Goal: Task Accomplishment & Management: Manage account settings

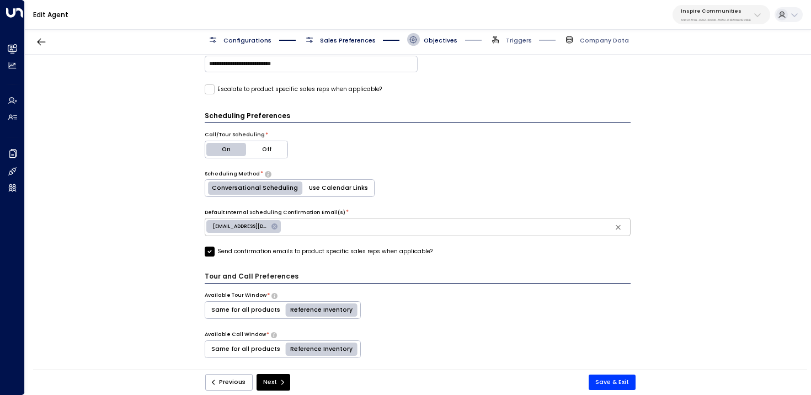
scroll to position [105, 0]
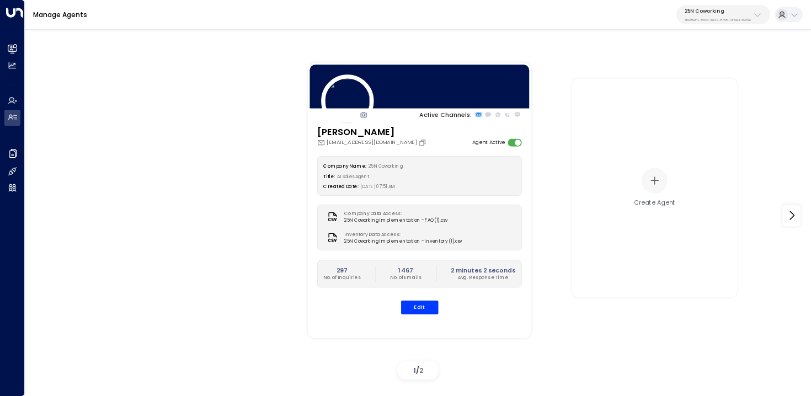
click at [725, 22] on p "3b9800f4-81ca-4ec0-8758-72fbe4763f36" at bounding box center [718, 20] width 66 height 4
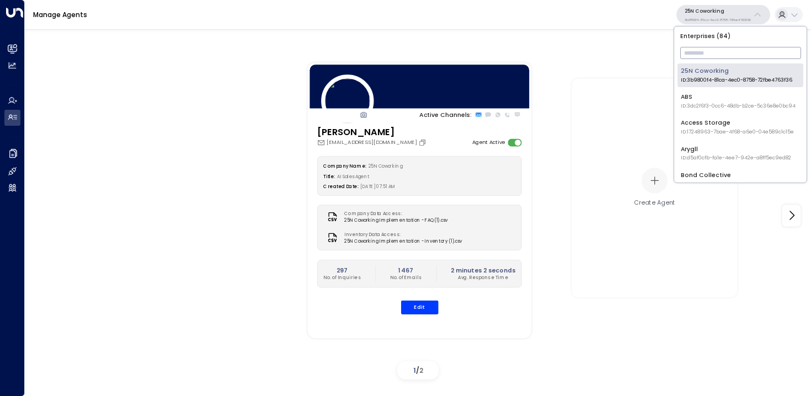
click at [716, 54] on input "text" at bounding box center [740, 53] width 121 height 18
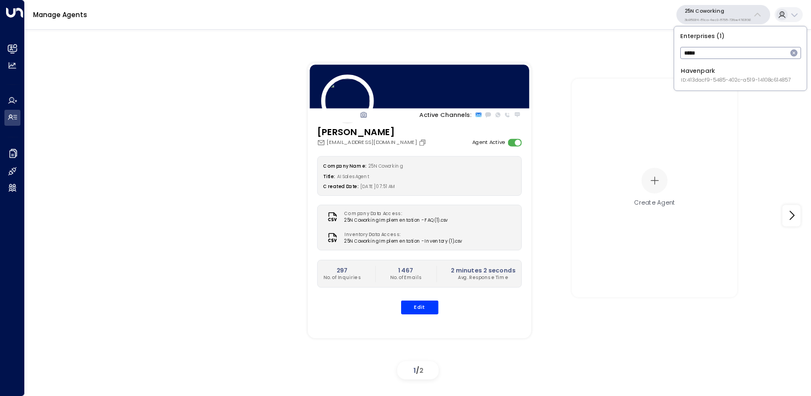
type input "*****"
click at [692, 76] on div "Havenpark ID: 413dacf9-5485-402c-a519-14108c614857" at bounding box center [736, 75] width 110 height 17
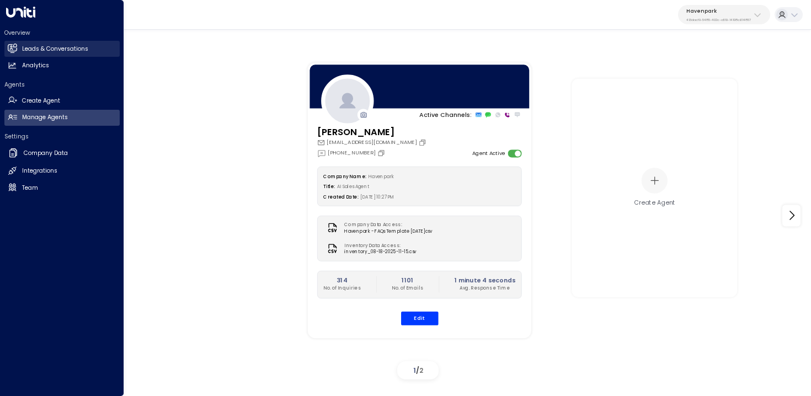
click at [10, 46] on icon at bounding box center [12, 48] width 7 height 9
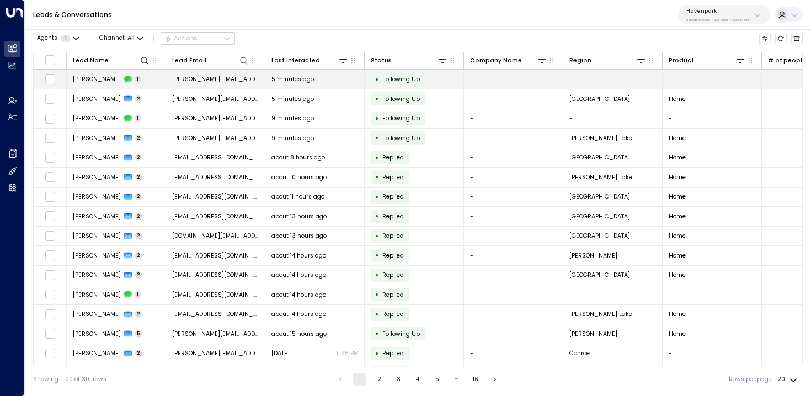
click at [149, 79] on td "Kelley Mckinnie 1" at bounding box center [116, 79] width 99 height 19
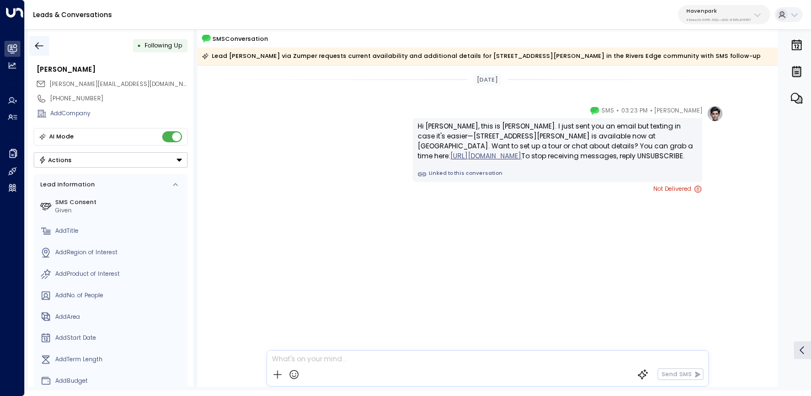
click at [42, 40] on icon "button" at bounding box center [39, 45] width 11 height 11
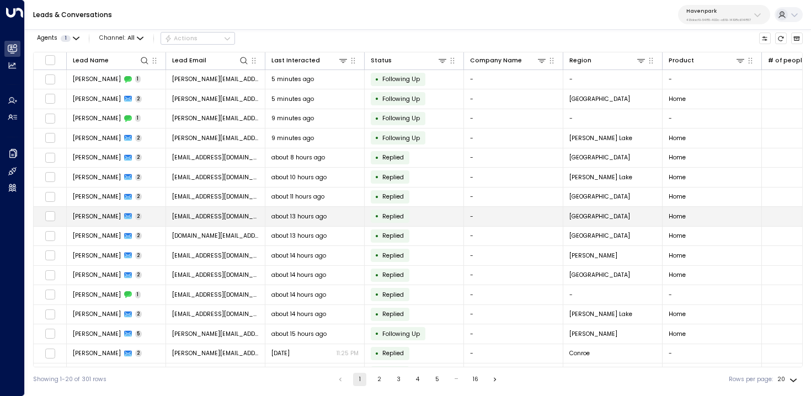
scroll to position [97, 0]
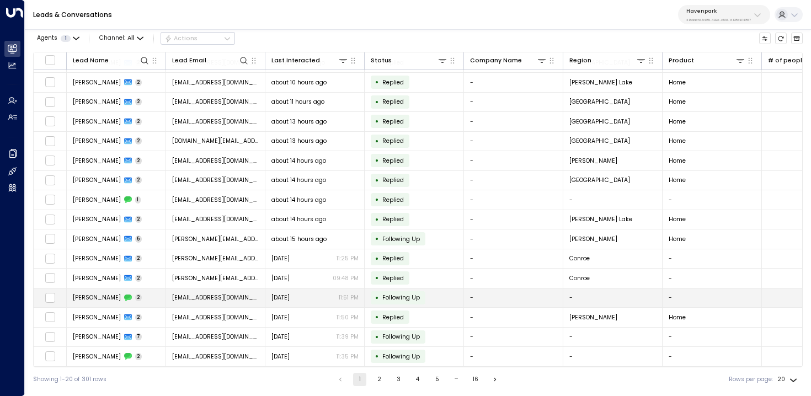
click at [146, 293] on td "Nick Robinson 2" at bounding box center [116, 298] width 99 height 19
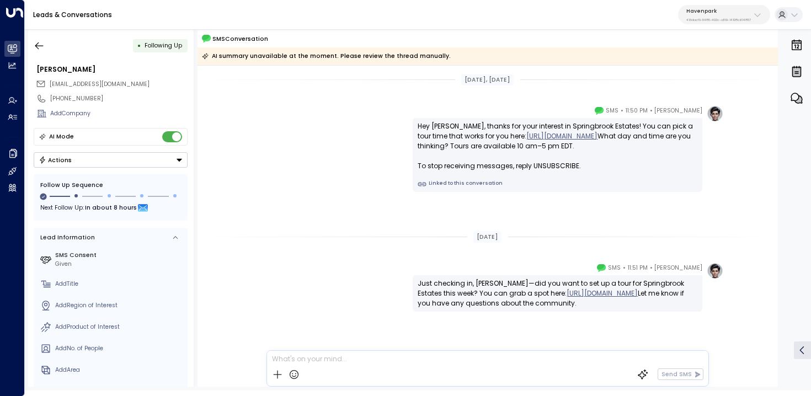
scroll to position [28, 0]
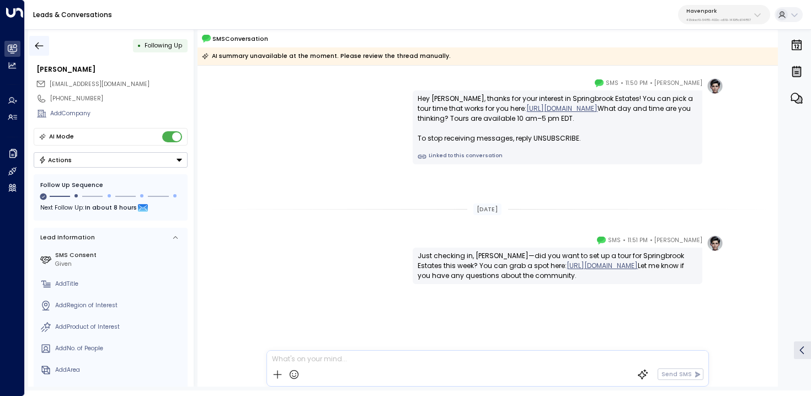
click at [40, 39] on button "button" at bounding box center [39, 46] width 20 height 20
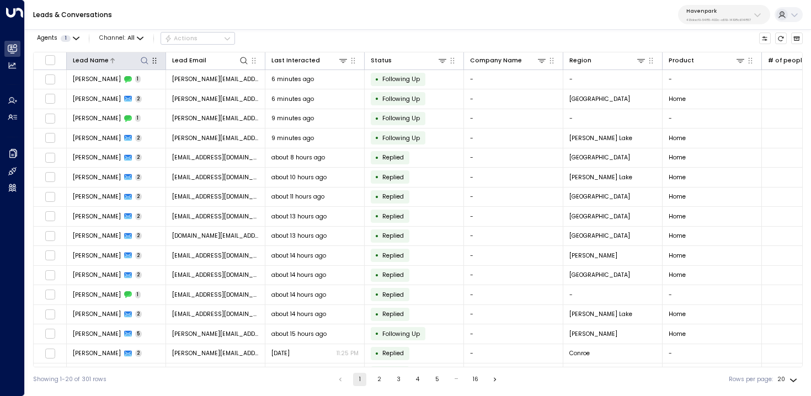
click at [109, 57] on icon at bounding box center [112, 60] width 7 height 7
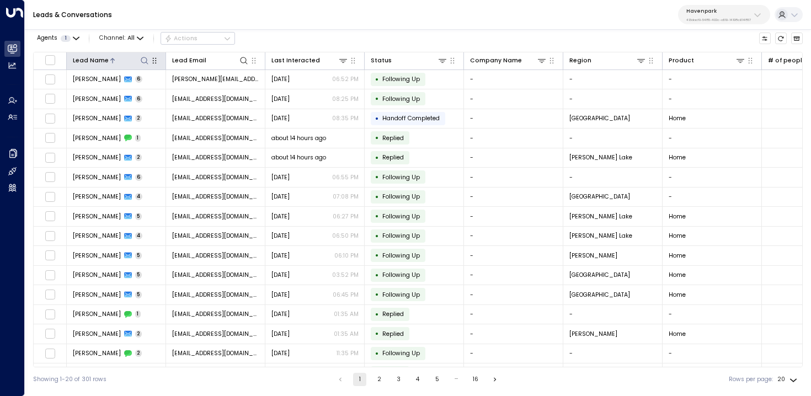
click at [114, 56] on div at bounding box center [129, 60] width 41 height 10
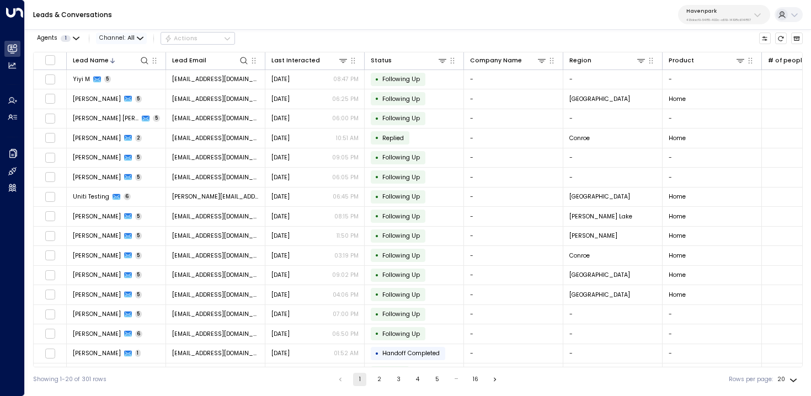
click at [126, 34] on span "Channel: All" at bounding box center [121, 39] width 51 height 12
click at [129, 74] on p "SMS" at bounding box center [125, 74] width 35 height 9
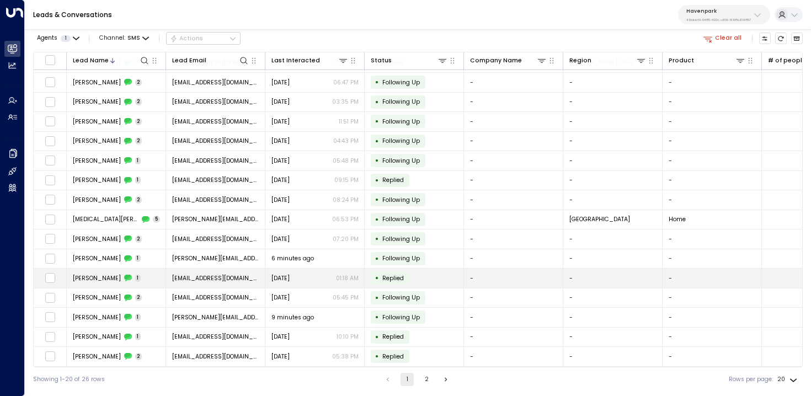
scroll to position [8, 0]
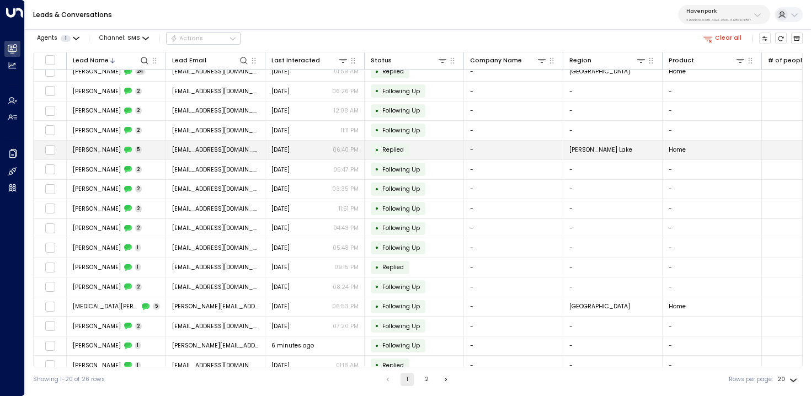
click at [138, 144] on td "Ruth Ramos 5" at bounding box center [116, 150] width 99 height 19
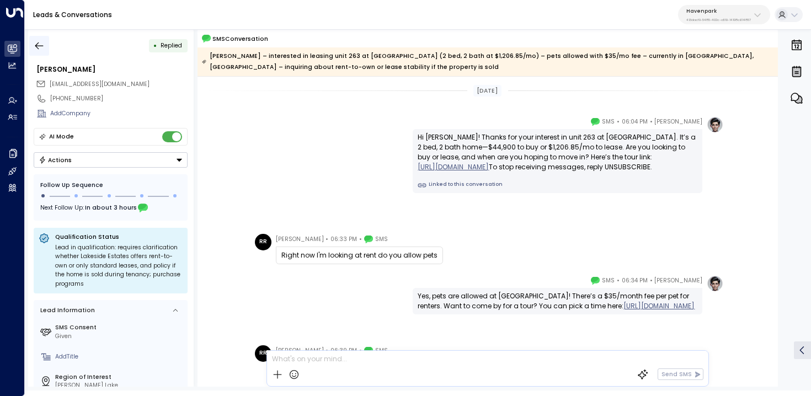
click at [36, 40] on icon "button" at bounding box center [39, 45] width 11 height 11
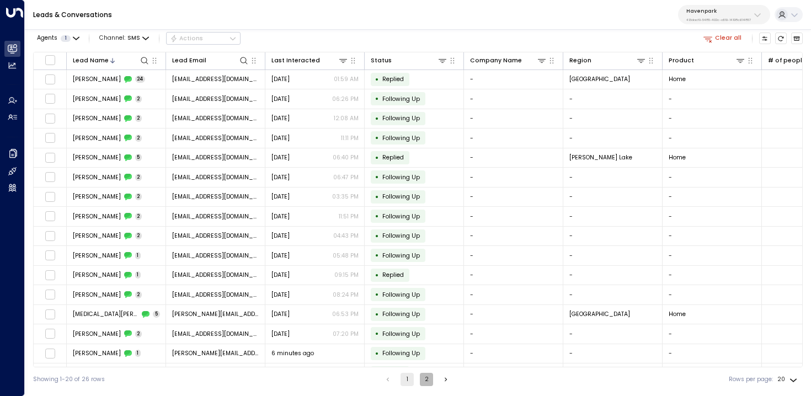
click at [425, 373] on button "2" at bounding box center [426, 379] width 13 height 13
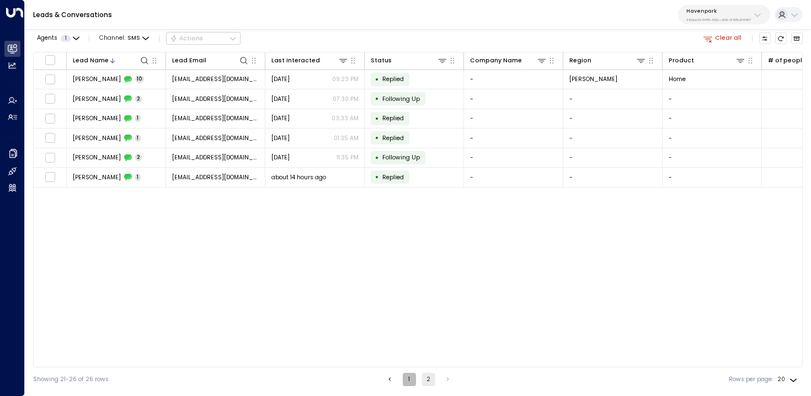
click at [404, 380] on button "1" at bounding box center [409, 379] width 13 height 13
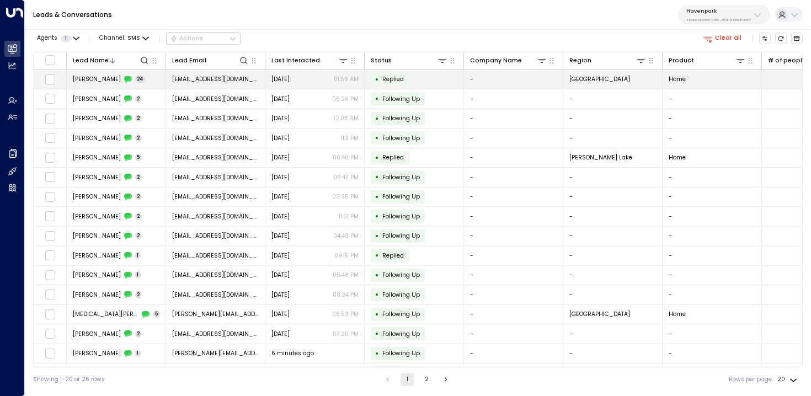
click at [137, 77] on span "24" at bounding box center [140, 79] width 10 height 7
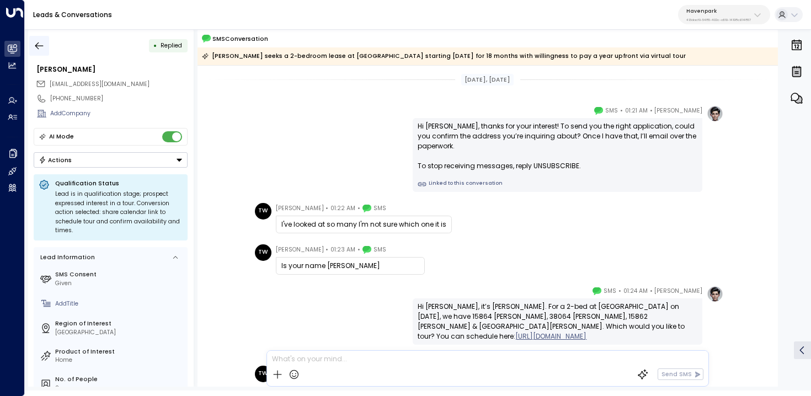
click at [42, 40] on icon "button" at bounding box center [39, 45] width 11 height 11
